Goal: Obtain resource: Download file/media

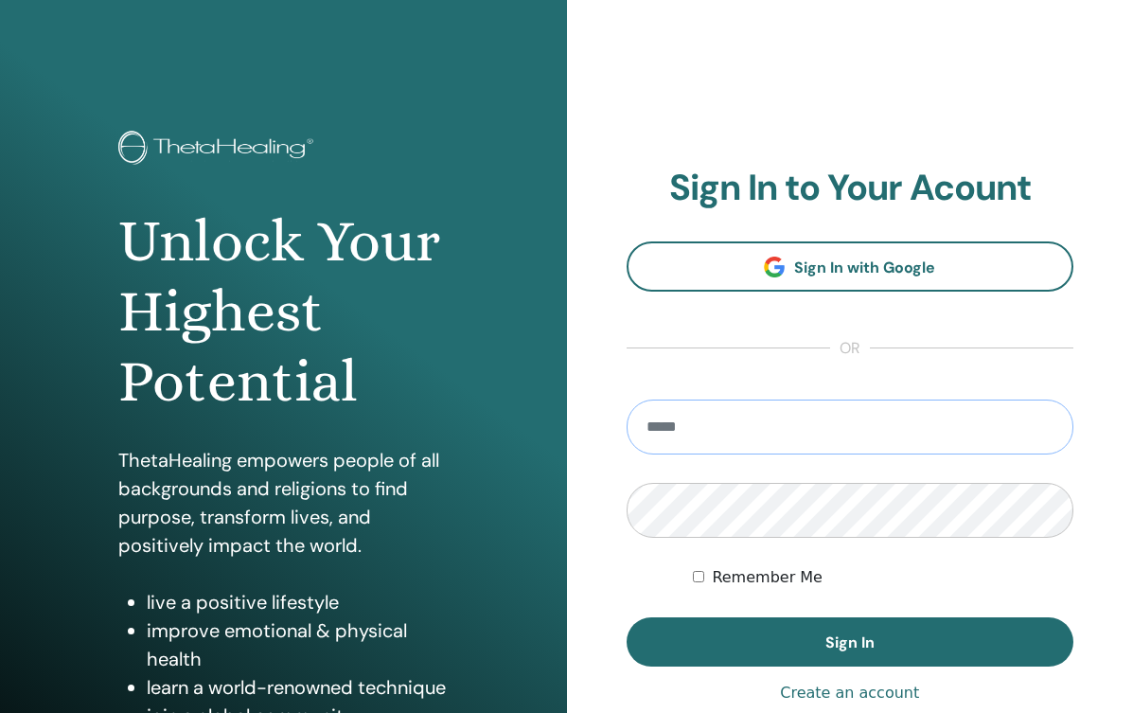
type input "**********"
click at [849, 642] on button "Sign In" at bounding box center [850, 641] width 448 height 49
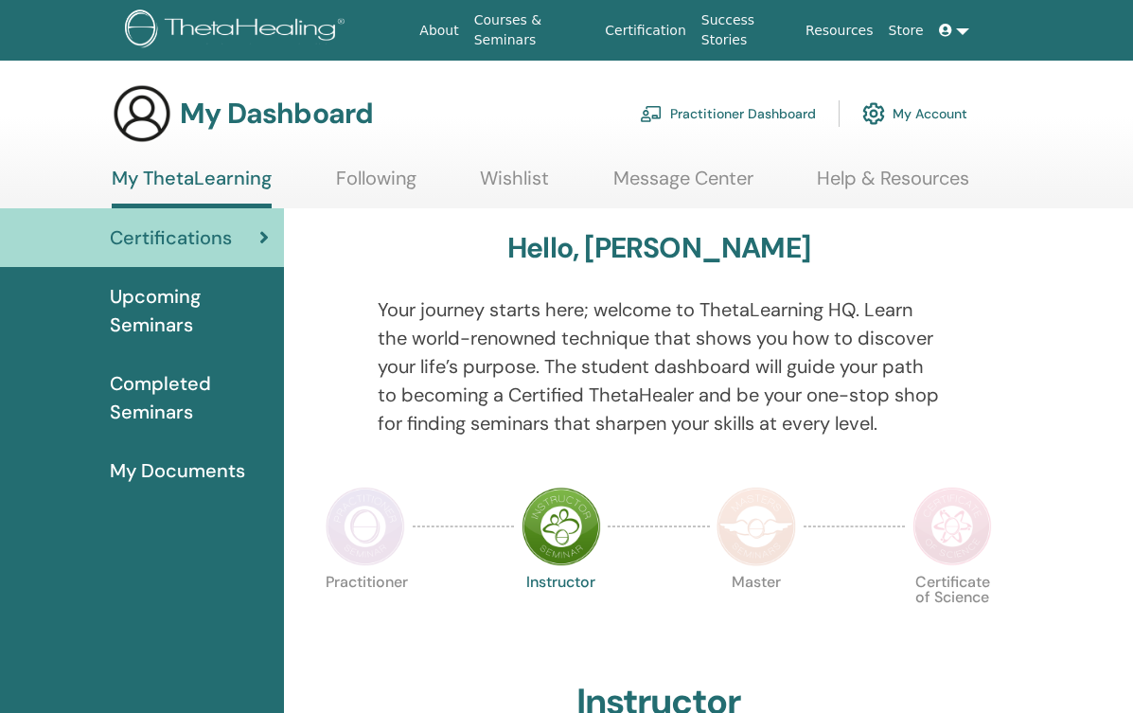
click at [179, 468] on span "My Documents" at bounding box center [177, 470] width 135 height 28
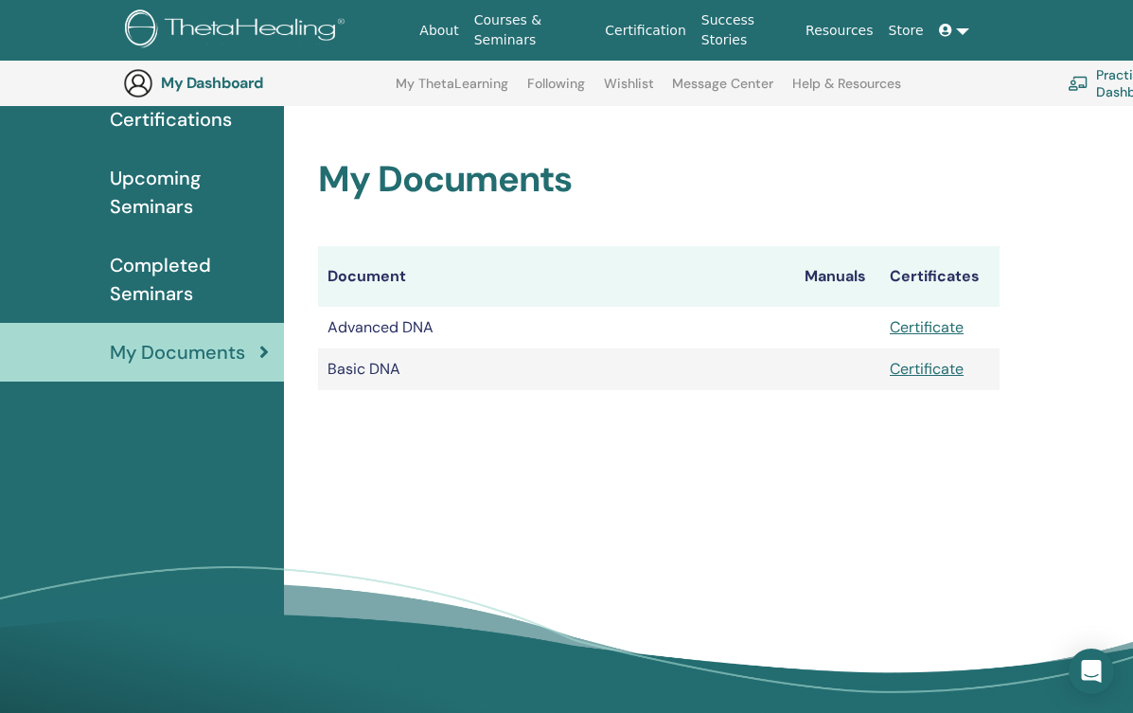
scroll to position [145, 0]
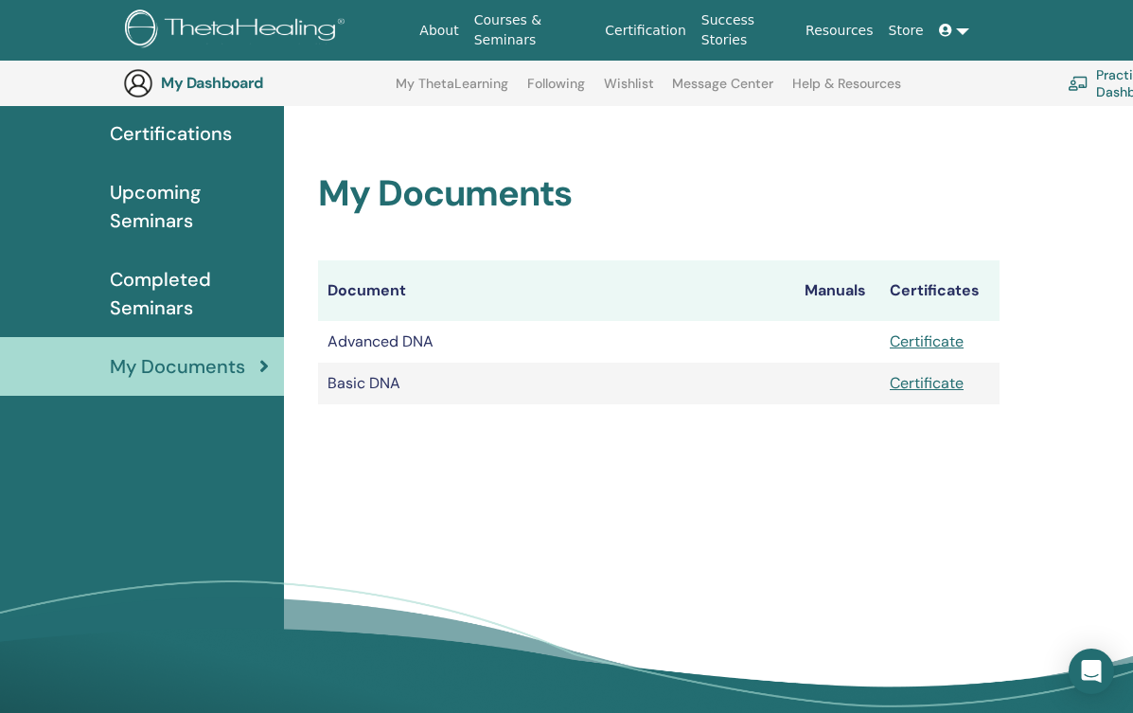
click at [927, 384] on link "Certificate" at bounding box center [927, 383] width 74 height 20
click at [933, 341] on link "Certificate" at bounding box center [927, 341] width 74 height 20
click at [177, 190] on span "Upcoming Seminars" at bounding box center [189, 206] width 159 height 57
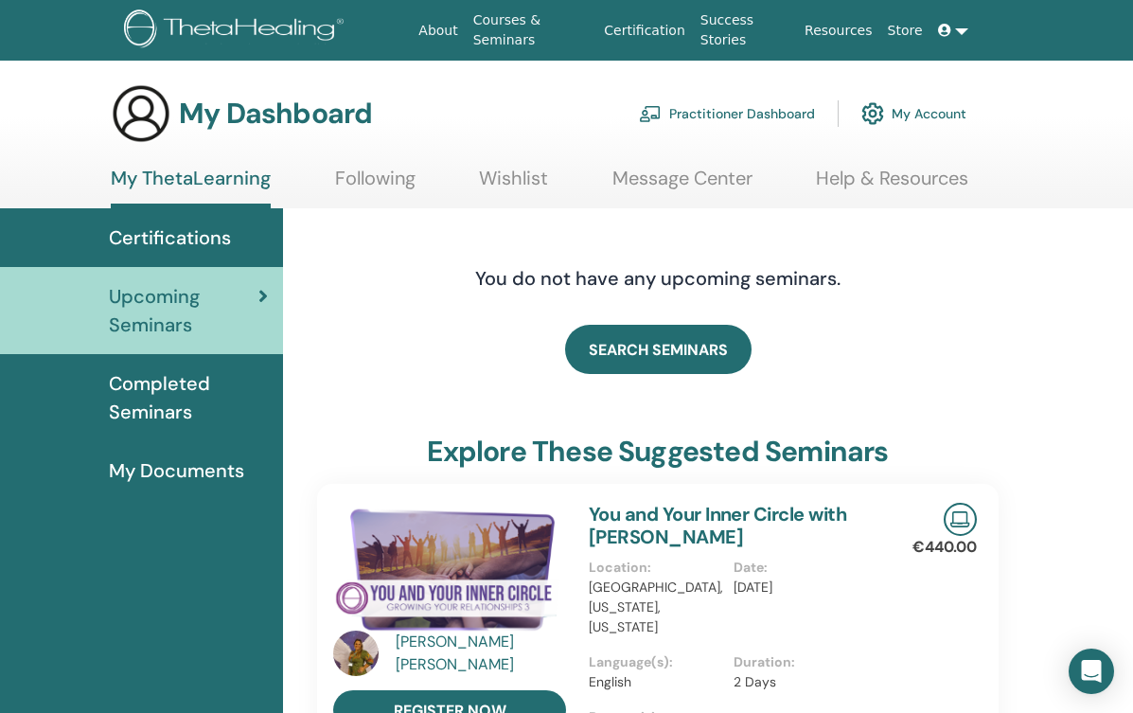
scroll to position [0, 1]
click at [160, 387] on span "Completed Seminars" at bounding box center [188, 397] width 159 height 57
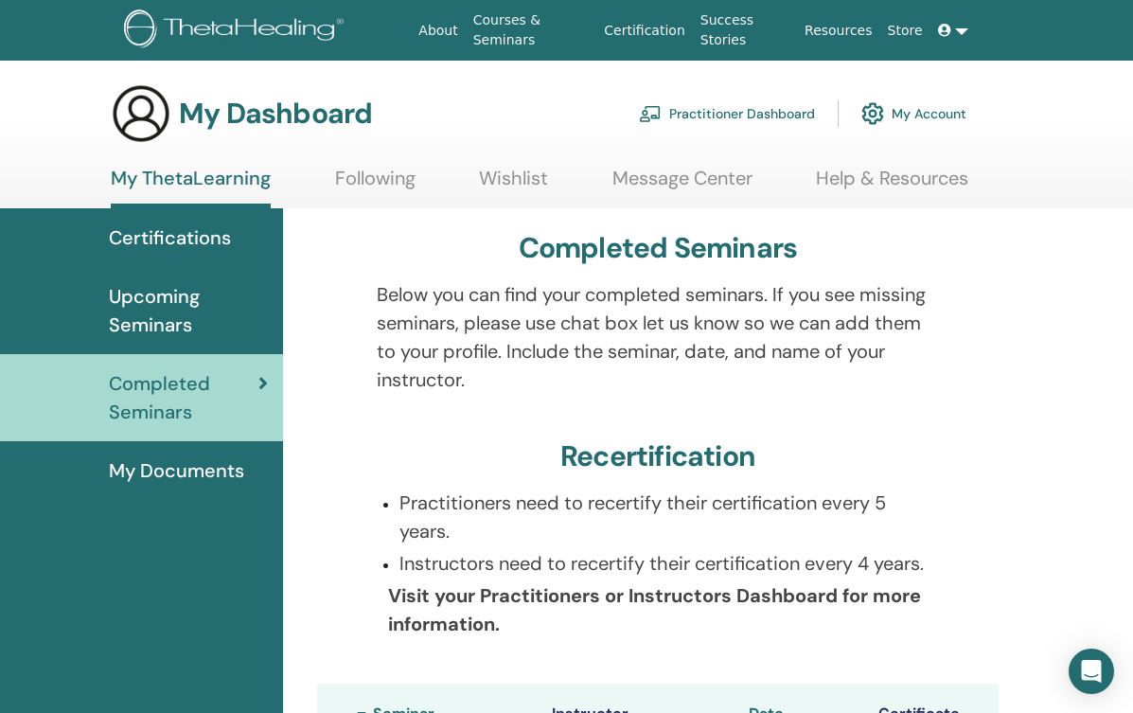
scroll to position [0, 1]
click at [188, 236] on span "Certifications" at bounding box center [170, 237] width 122 height 28
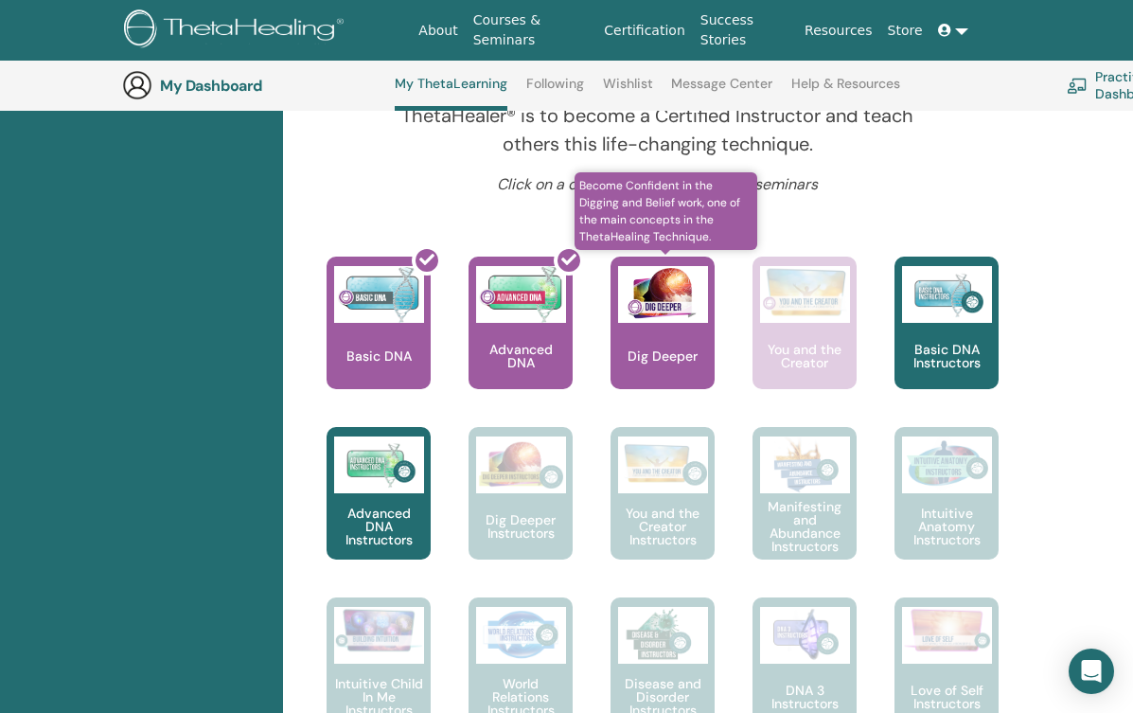
scroll to position [684, 1]
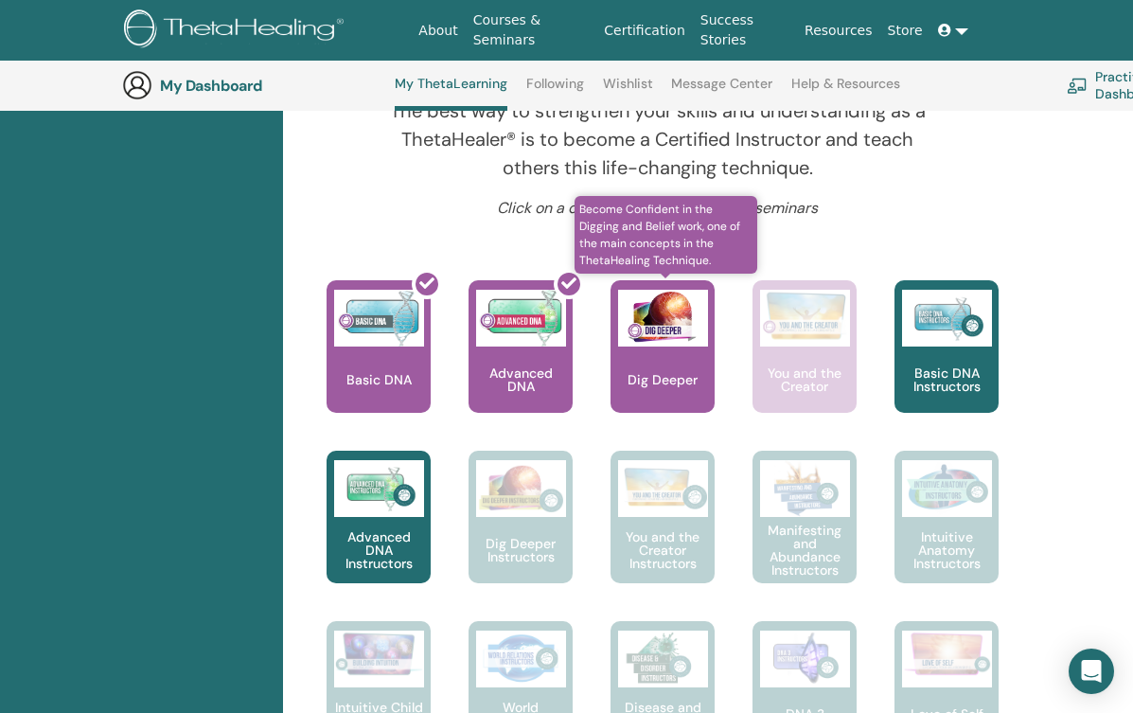
click at [651, 355] on div "Dig Deeper" at bounding box center [662, 346] width 104 height 132
